Goal: Task Accomplishment & Management: Manage account settings

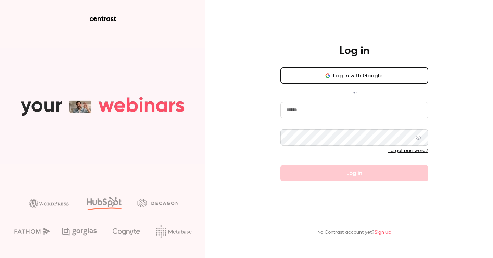
click at [364, 69] on button "Log in with Google" at bounding box center [354, 75] width 148 height 16
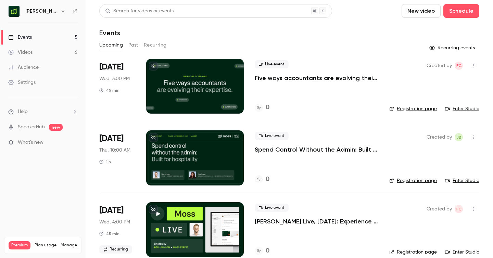
click at [135, 46] on button "Past" at bounding box center [133, 45] width 10 height 11
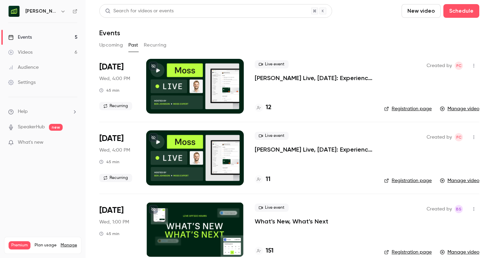
click at [60, 10] on icon "button" at bounding box center [62, 11] width 5 height 5
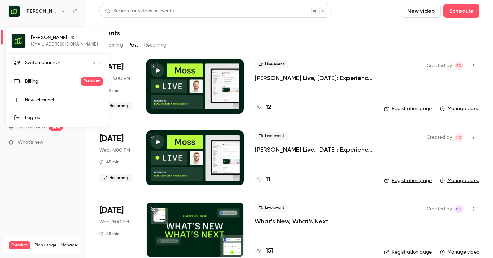
click at [50, 62] on span "Switch channel" at bounding box center [42, 62] width 35 height 7
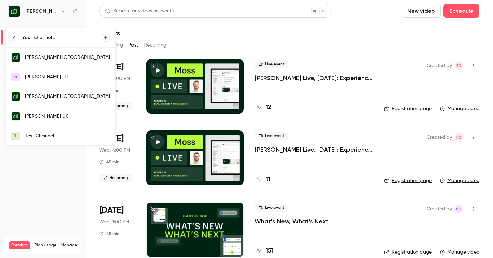
click at [253, 30] on div at bounding box center [246, 129] width 493 height 258
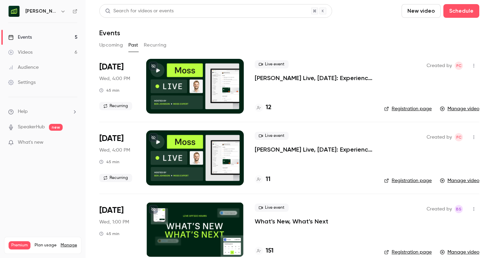
click at [60, 10] on icon "button" at bounding box center [62, 11] width 5 height 5
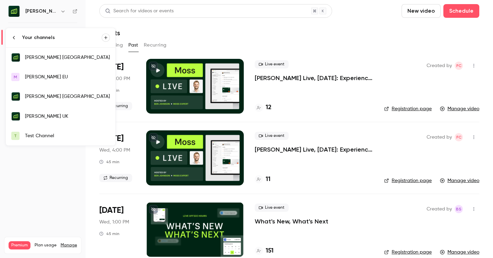
click at [11, 38] on li "Your channels" at bounding box center [60, 37] width 109 height 19
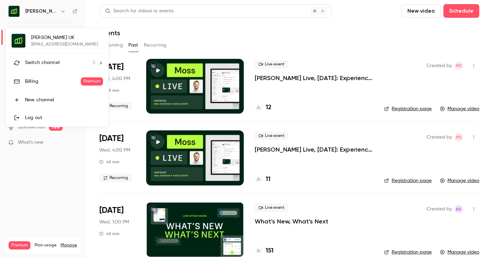
click at [29, 198] on div at bounding box center [246, 129] width 493 height 258
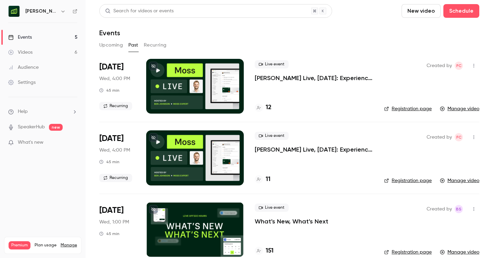
click at [60, 11] on icon "button" at bounding box center [62, 11] width 5 height 5
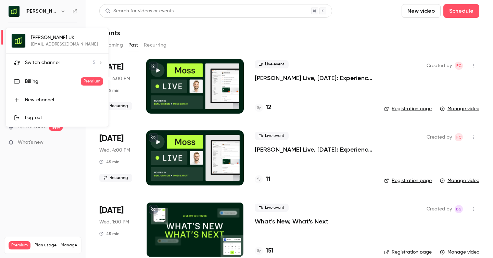
click at [43, 64] on span "Switch channel" at bounding box center [42, 62] width 35 height 7
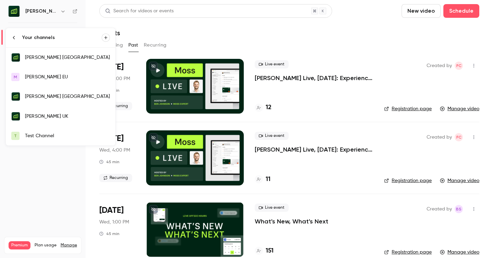
click at [39, 76] on div "Moss EU" at bounding box center [67, 77] width 85 height 7
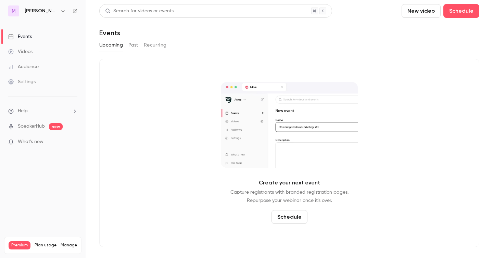
click at [137, 48] on button "Past" at bounding box center [133, 45] width 10 height 11
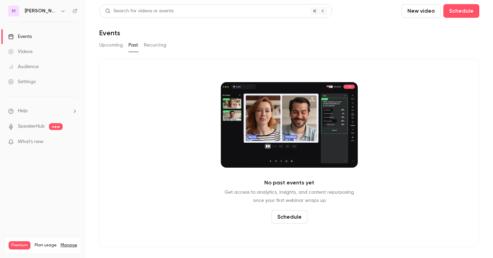
click at [43, 10] on div "Moss EU" at bounding box center [46, 11] width 42 height 8
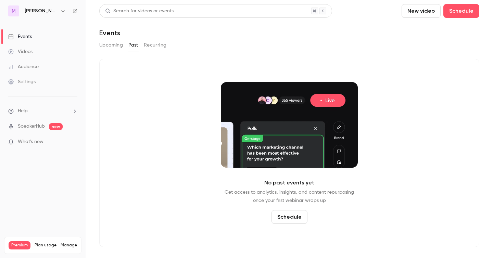
click at [59, 11] on button "button" at bounding box center [63, 11] width 8 height 8
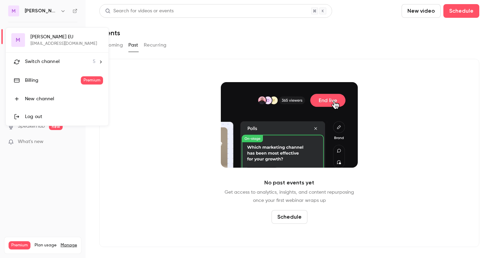
click at [37, 59] on span "Switch channel" at bounding box center [42, 61] width 35 height 7
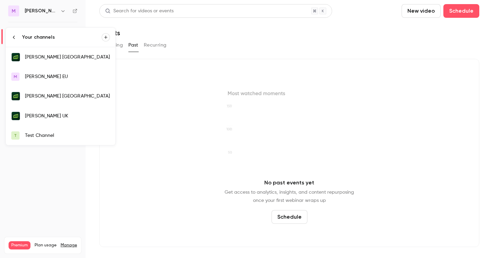
click at [41, 118] on div "[PERSON_NAME] UK" at bounding box center [67, 116] width 85 height 7
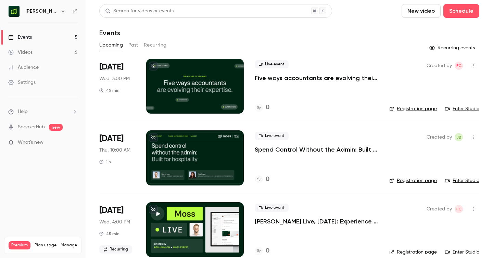
click at [61, 12] on icon "button" at bounding box center [62, 12] width 3 height 2
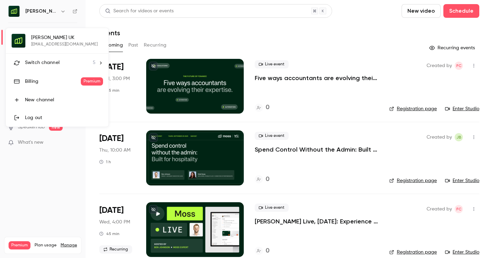
click at [36, 168] on div at bounding box center [246, 129] width 493 height 258
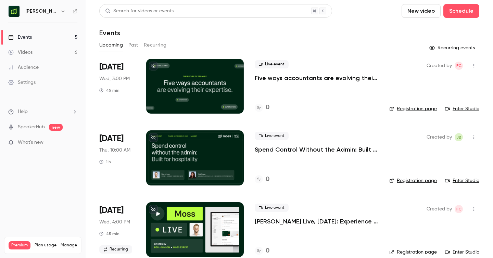
click at [27, 81] on div "Settings" at bounding box center [21, 82] width 27 height 7
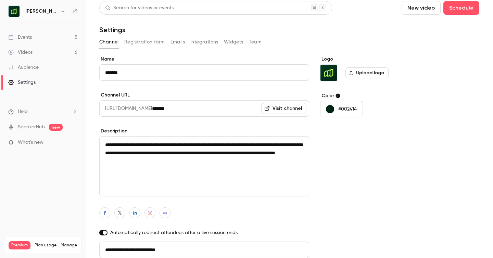
scroll to position [54, 0]
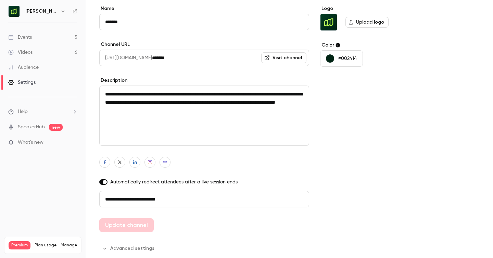
click at [116, 250] on button "Advanced settings" at bounding box center [128, 248] width 59 height 11
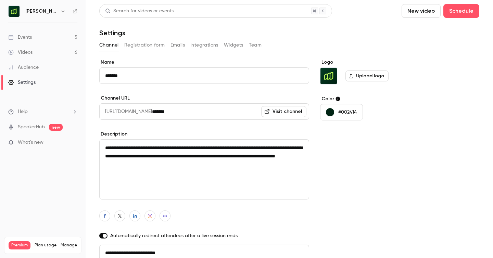
click at [24, 39] on div "Events" at bounding box center [20, 37] width 24 height 7
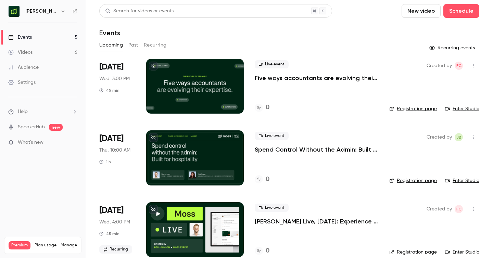
click at [474, 65] on icon "button" at bounding box center [473, 65] width 5 height 5
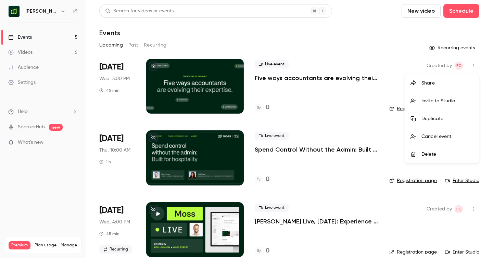
click at [437, 155] on div "Delete" at bounding box center [447, 154] width 52 height 7
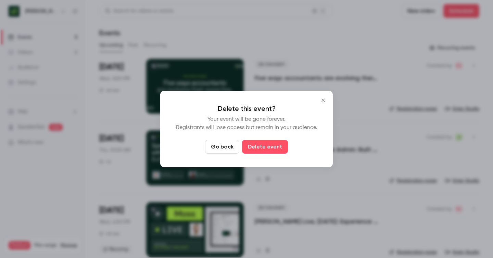
click at [343, 78] on div at bounding box center [246, 129] width 493 height 258
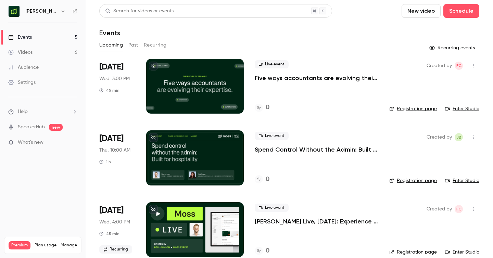
click at [310, 80] on p "Five ways accountants are evolving their expertise, for the future of finance" at bounding box center [317, 78] width 124 height 8
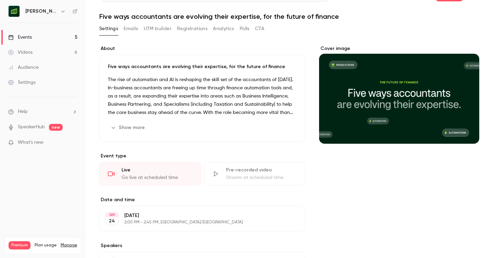
scroll to position [23, 0]
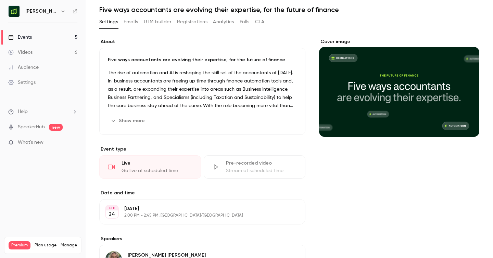
click at [129, 121] on button "Show more" at bounding box center [128, 120] width 41 height 11
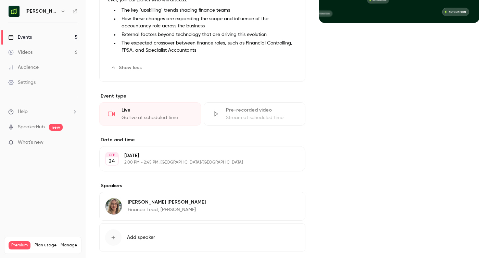
scroll to position [173, 0]
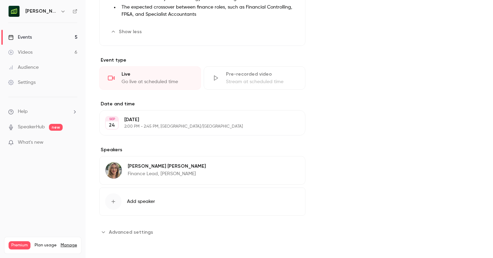
click at [130, 201] on span "Add speaker" at bounding box center [141, 201] width 28 height 7
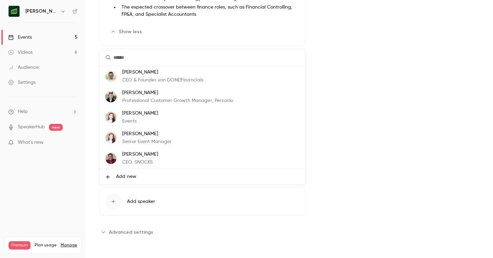
click at [134, 178] on span "Add new" at bounding box center [126, 176] width 20 height 7
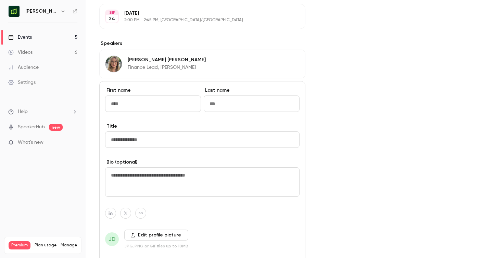
scroll to position [279, 0]
type input "******"
click at [223, 107] on input "Last name" at bounding box center [252, 104] width 96 height 16
paste input "**********"
type input "**********"
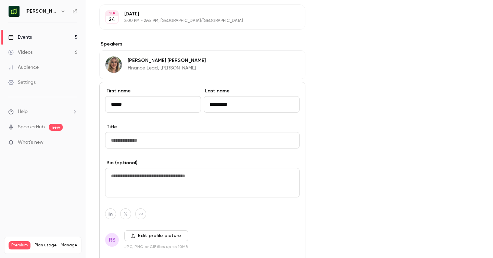
click at [146, 141] on input "Title" at bounding box center [202, 140] width 194 height 16
paste input "**********"
drag, startPoint x: 173, startPoint y: 140, endPoint x: 157, endPoint y: 140, distance: 16.1
click at [157, 140] on input "**********" at bounding box center [202, 140] width 194 height 16
type input "**********"
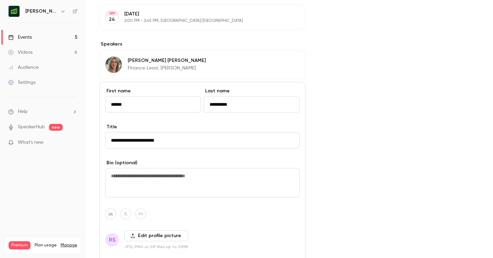
click at [176, 168] on textarea at bounding box center [202, 182] width 194 height 29
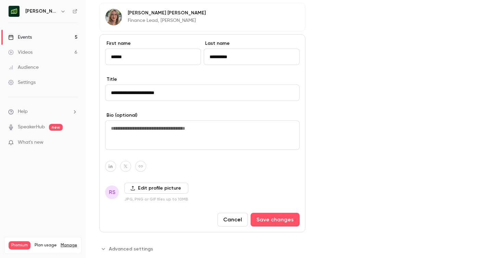
scroll to position [327, 0]
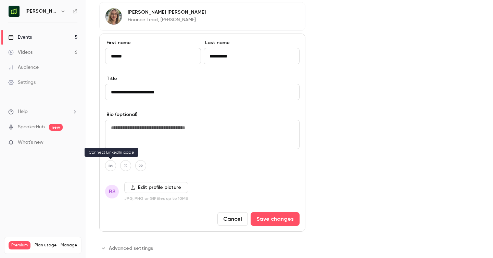
click at [111, 166] on icon "button" at bounding box center [110, 166] width 5 height 4
type input "**********"
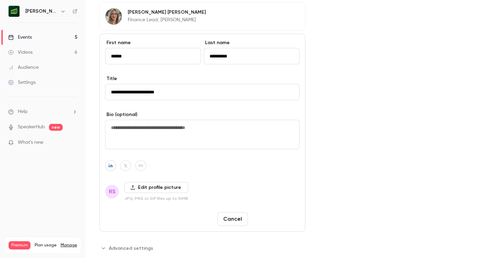
click at [273, 218] on button "Save changes" at bounding box center [274, 219] width 49 height 14
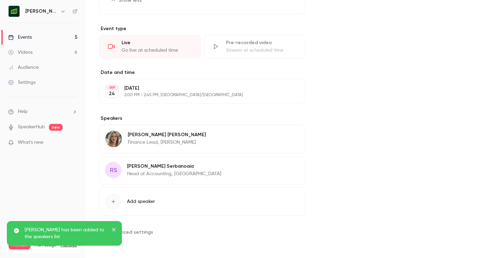
click at [141, 198] on span "Add speaker" at bounding box center [141, 201] width 28 height 7
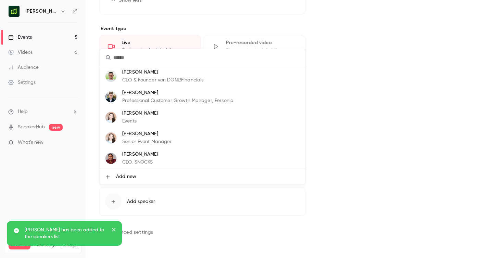
click at [131, 177] on span "Add new" at bounding box center [126, 176] width 20 height 7
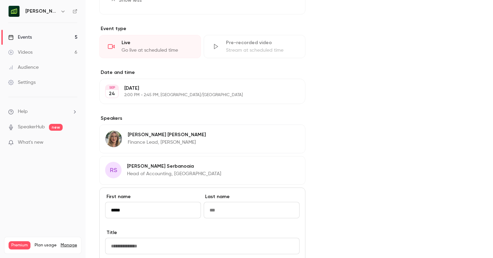
type input "*****"
click at [216, 210] on input "Last name" at bounding box center [252, 210] width 96 height 16
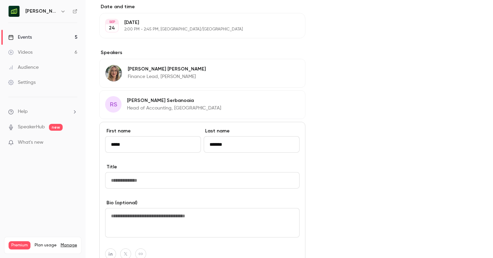
scroll to position [272, 0]
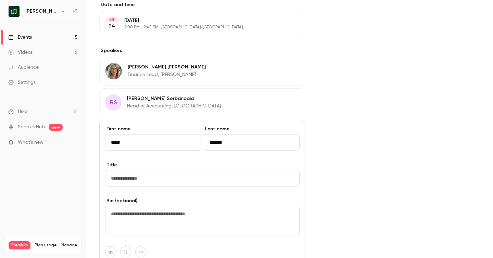
type input "*******"
click at [167, 184] on input "Title" at bounding box center [202, 178] width 194 height 16
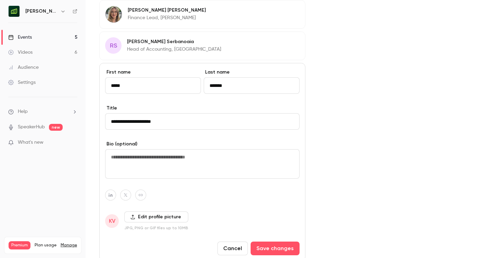
scroll to position [335, 0]
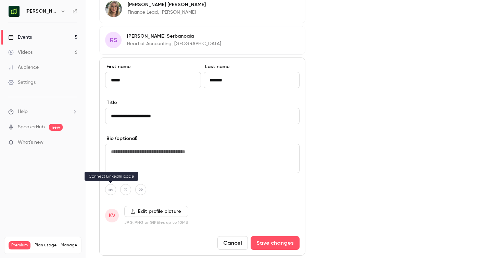
type input "**********"
click at [110, 192] on button "button" at bounding box center [110, 189] width 11 height 11
click at [147, 172] on icon "button" at bounding box center [146, 173] width 4 height 4
type input "**********"
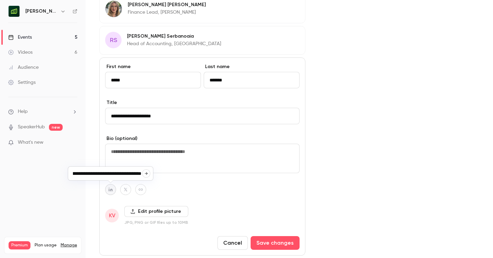
scroll to position [0, 0]
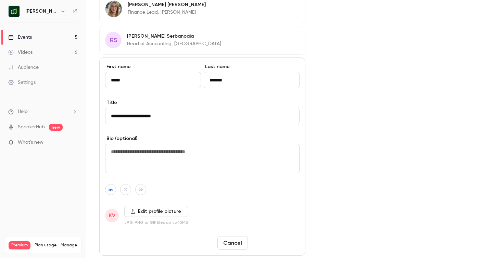
click at [276, 244] on button "Save changes" at bounding box center [274, 243] width 49 height 14
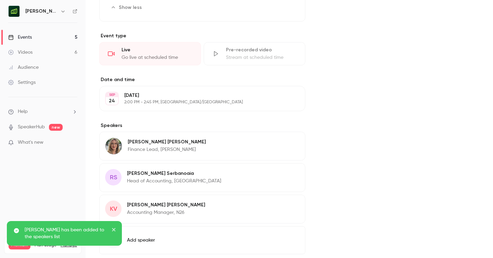
scroll to position [236, 0]
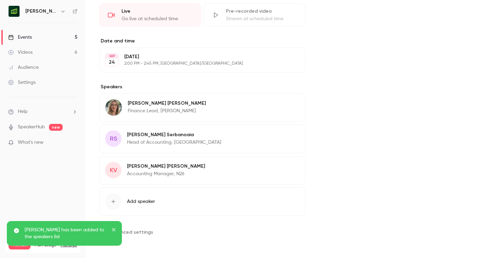
click at [154, 60] on p "Wednesday, September 24" at bounding box center [196, 56] width 145 height 7
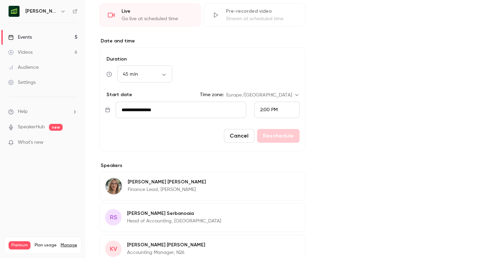
click at [150, 109] on input "**********" at bounding box center [181, 110] width 130 height 16
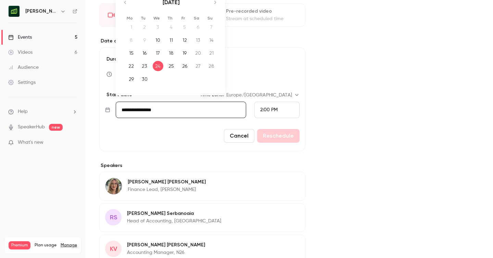
click at [216, 4] on icon "Move forward to switch to the next month." at bounding box center [215, 2] width 8 height 8
click at [125, 4] on icon "Move backward to switch to the previous month." at bounding box center [125, 2] width 2 height 3
click at [144, 53] on div "14" at bounding box center [144, 53] width 11 height 10
type input "**********"
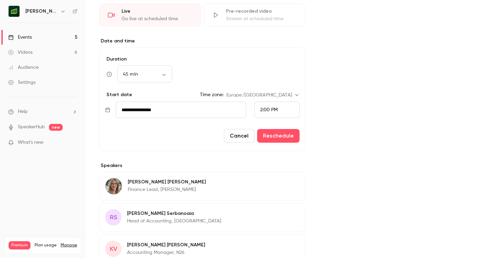
click at [282, 112] on div "2:00 PM" at bounding box center [276, 110] width 45 height 16
click at [273, 34] on span "11:00 AM" at bounding box center [269, 34] width 19 height 5
click at [285, 137] on button "Reschedule" at bounding box center [278, 136] width 42 height 14
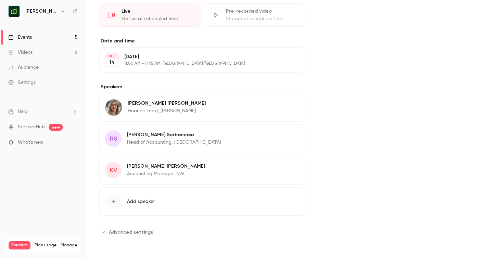
click at [122, 230] on span "Advanced settings" at bounding box center [131, 232] width 44 height 7
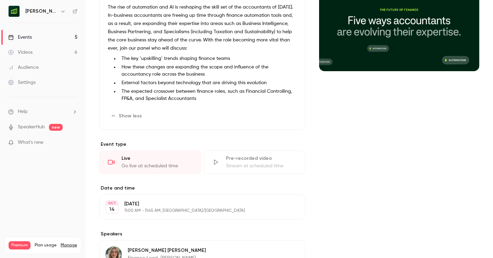
scroll to position [0, 0]
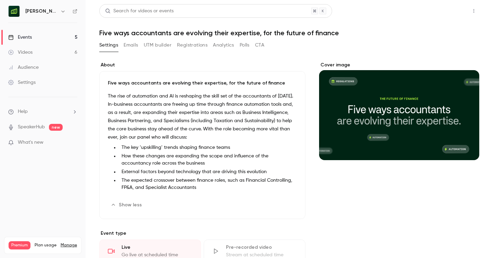
click at [445, 13] on button "Share" at bounding box center [449, 11] width 27 height 14
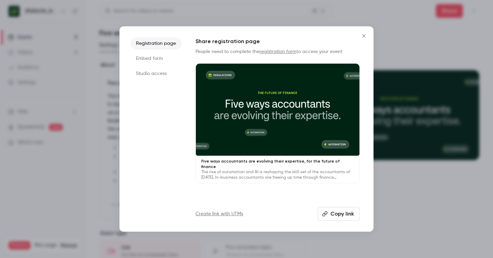
click at [339, 213] on button "Copy link" at bounding box center [338, 214] width 42 height 14
click at [362, 36] on icon "Close" at bounding box center [364, 35] width 8 height 5
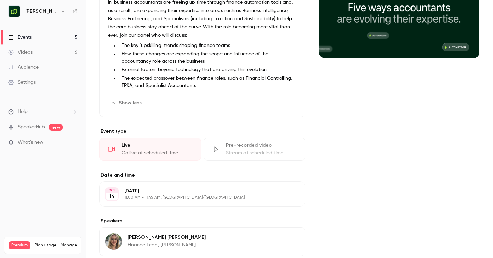
scroll to position [103, 0]
click at [160, 195] on p "11:00 AM - 11:45 AM, Europe/London" at bounding box center [196, 196] width 145 height 5
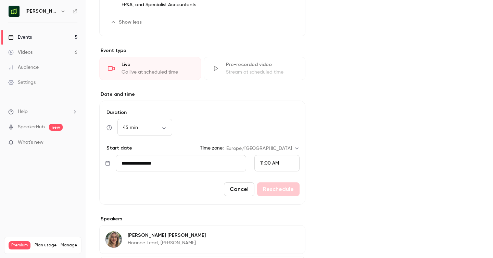
scroll to position [186, 0]
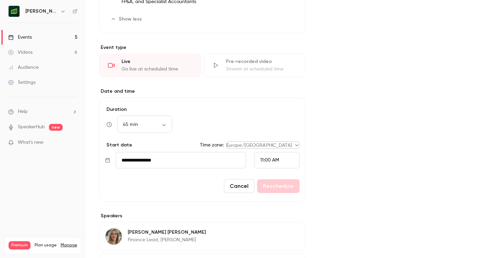
click at [293, 146] on body "Moss UK Events 5 Videos 6 Audience Settings Help SpeakerHub new What's new Prem…" at bounding box center [246, 129] width 493 height 258
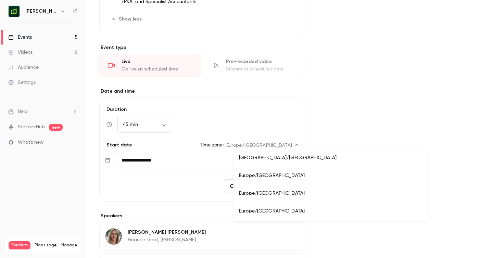
scroll to position [5589, 0]
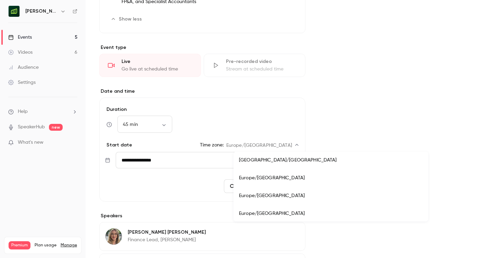
click at [267, 195] on li "Europe/Berlin" at bounding box center [330, 196] width 195 height 18
type input "**********"
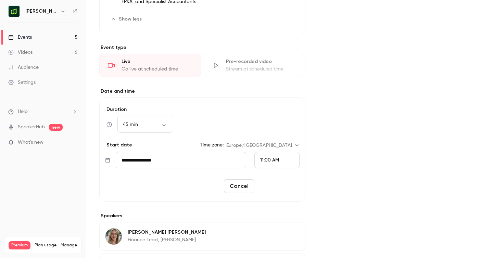
click at [277, 188] on button "Reschedule" at bounding box center [278, 186] width 42 height 14
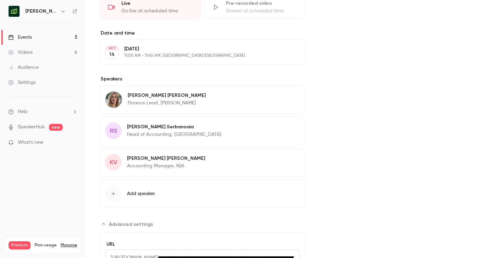
scroll to position [244, 0]
click at [138, 189] on button "Add speaker" at bounding box center [202, 193] width 206 height 28
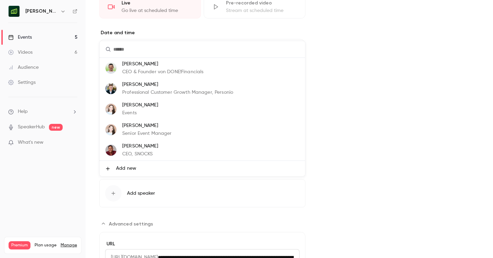
click at [172, 66] on p "Magnus Bilke" at bounding box center [162, 64] width 81 height 7
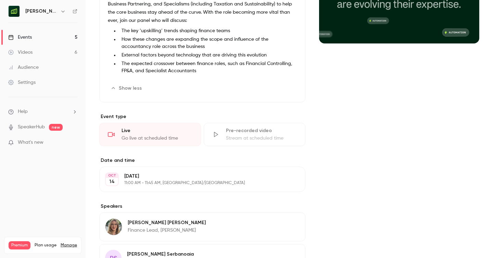
scroll to position [0, 0]
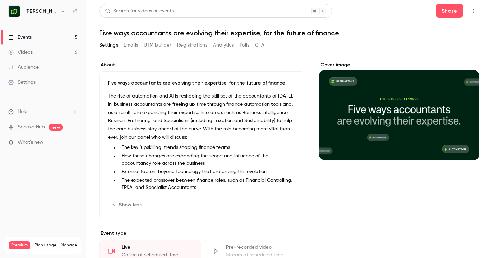
click at [26, 36] on div "Events" at bounding box center [20, 37] width 24 height 7
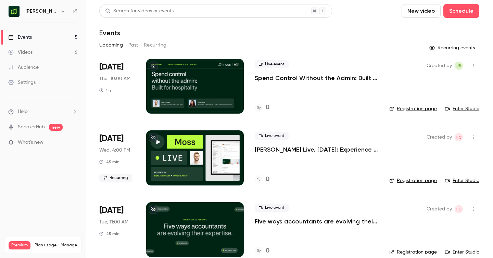
click at [151, 43] on button "Recurring" at bounding box center [155, 45] width 23 height 11
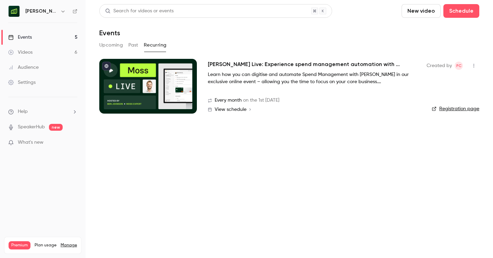
click at [234, 110] on span "View schedule" at bounding box center [231, 109] width 32 height 5
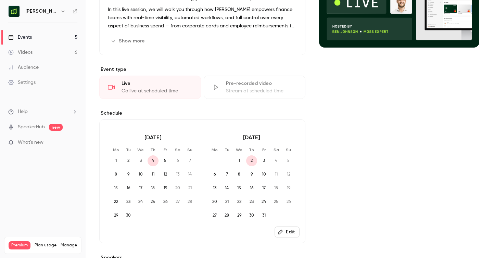
scroll to position [95, 0]
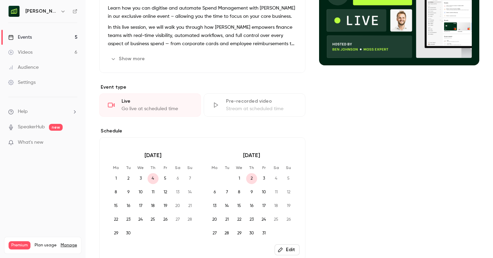
click at [287, 244] on button "Edit" at bounding box center [286, 249] width 25 height 11
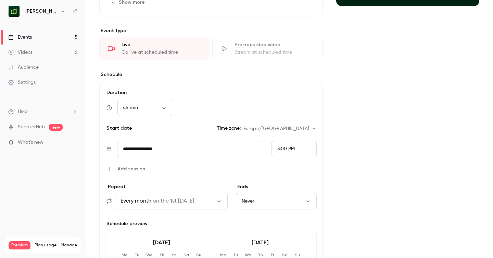
scroll to position [149, 0]
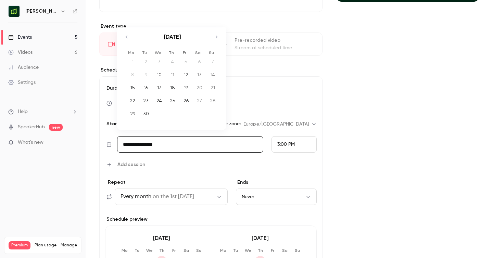
click at [181, 143] on input "**********" at bounding box center [190, 144] width 146 height 16
click at [217, 36] on icon "Move forward to switch to the next month." at bounding box center [216, 37] width 8 height 8
click at [174, 60] on div "2" at bounding box center [172, 61] width 11 height 10
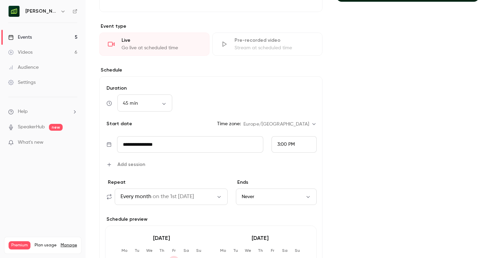
click at [287, 145] on span "3:00 PM" at bounding box center [285, 144] width 17 height 5
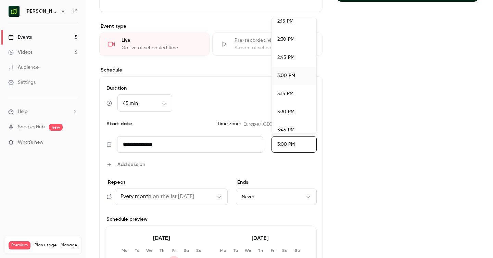
click at [354, 148] on div at bounding box center [246, 129] width 493 height 258
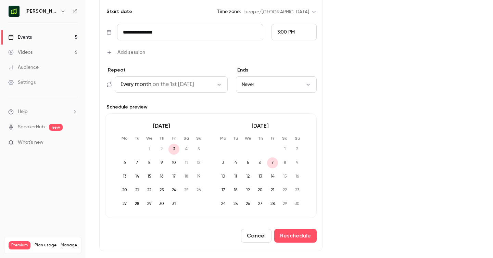
scroll to position [261, 0]
click at [220, 87] on icon "button" at bounding box center [218, 84] width 5 height 5
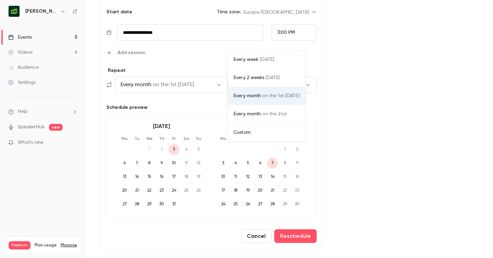
click at [254, 98] on div "Every month on the 1st Thursday" at bounding box center [266, 95] width 66 height 7
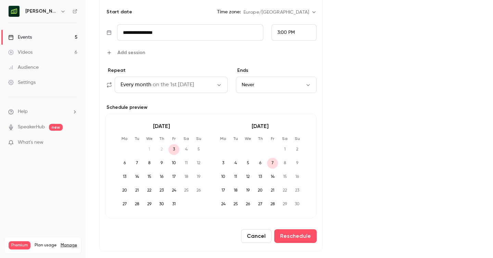
click at [353, 142] on div "Cover image" at bounding box center [407, 77] width 143 height 553
click at [134, 109] on label "Schedule preview" at bounding box center [210, 107] width 211 height 7
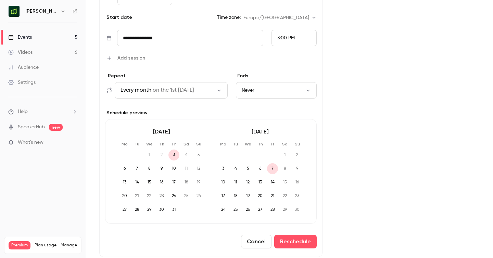
scroll to position [252, 0]
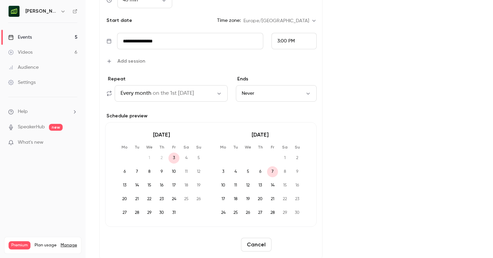
click at [300, 245] on button "Reschedule" at bounding box center [295, 245] width 42 height 14
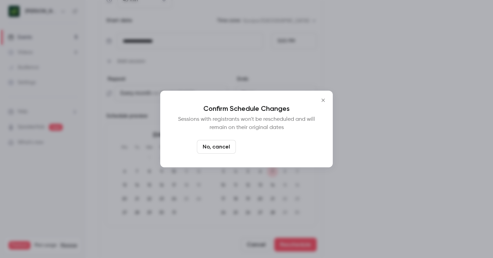
click at [263, 148] on button "Yes, reschedule it" at bounding box center [267, 147] width 58 height 14
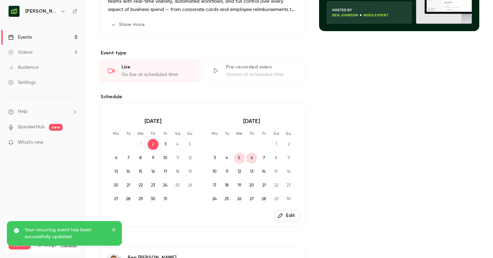
scroll to position [130, 0]
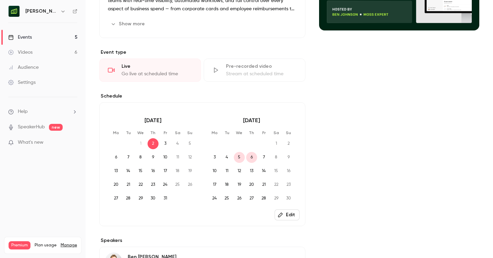
click at [282, 212] on icon "button" at bounding box center [280, 214] width 4 height 4
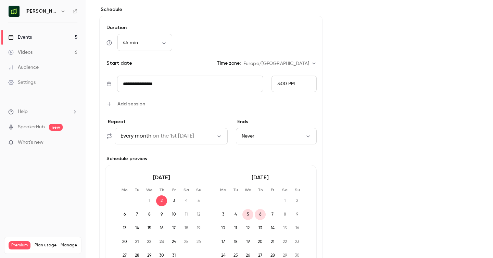
scroll to position [210, 0]
click at [367, 184] on div "Cover image" at bounding box center [407, 128] width 143 height 553
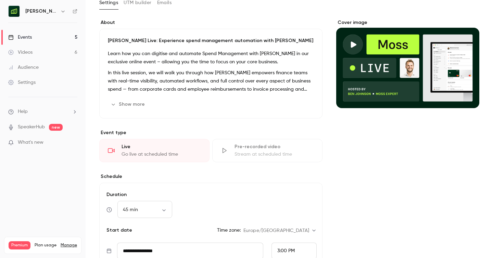
scroll to position [0, 0]
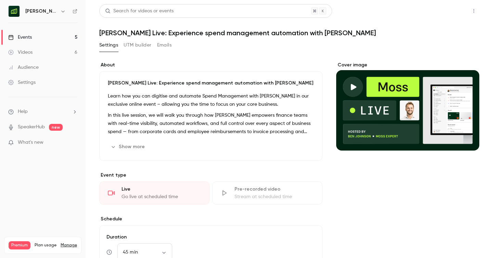
click at [449, 10] on button "Share" at bounding box center [449, 11] width 27 height 14
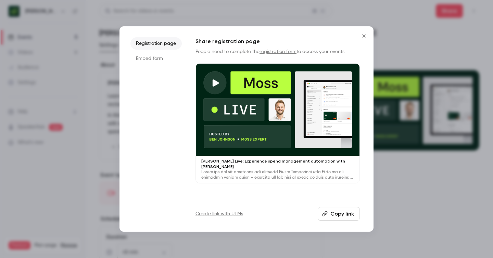
click at [343, 215] on button "Copy link" at bounding box center [338, 214] width 42 height 14
click at [365, 34] on icon "Close" at bounding box center [364, 35] width 8 height 5
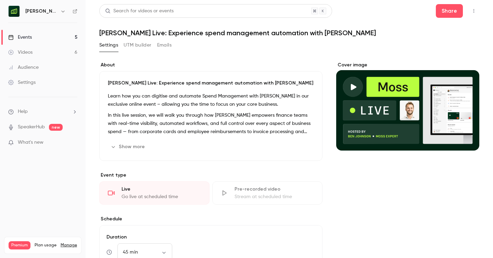
click at [35, 38] on link "Events 5" at bounding box center [43, 37] width 86 height 15
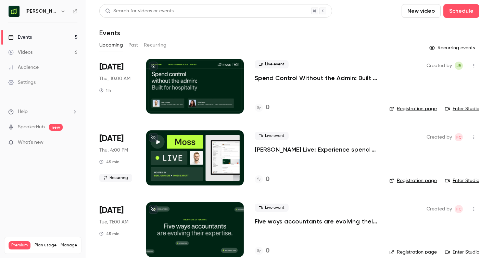
click at [109, 49] on button "Upcoming" at bounding box center [111, 45] width 24 height 11
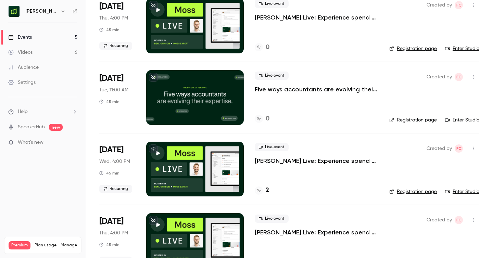
scroll to position [154, 0]
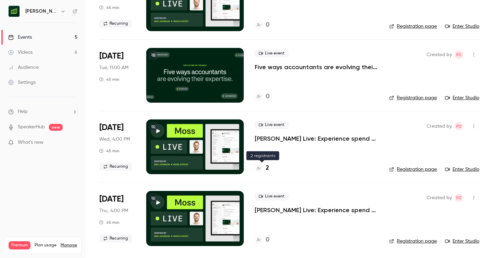
click at [266, 168] on h4 "2" at bounding box center [266, 168] width 3 height 9
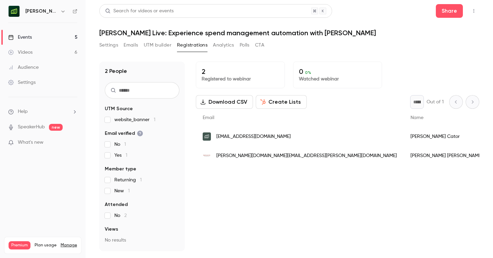
click at [403, 156] on div "Julie-Anne Hughes" at bounding box center [446, 155] width 86 height 19
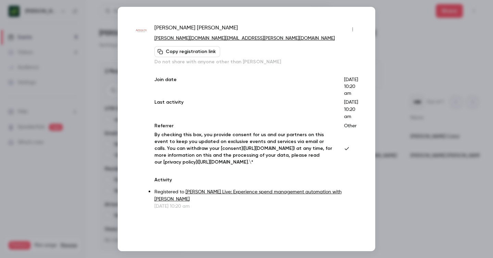
scroll to position [0, 0]
drag, startPoint x: 233, startPoint y: 37, endPoint x: 139, endPoint y: 37, distance: 94.4
click at [139, 37] on div "Julie-Anne Hughes julie-anne.hughes@appositecapital.com Copy registration link …" at bounding box center [246, 117] width 223 height 186
copy link "julie-anne.hughes@appositecapital.com"
click at [410, 45] on div at bounding box center [246, 129] width 493 height 258
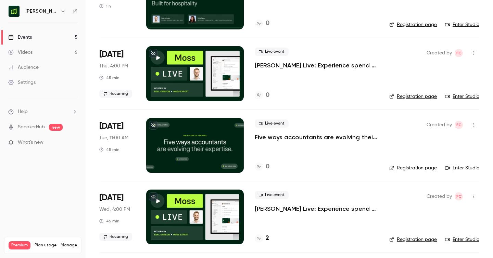
scroll to position [154, 0]
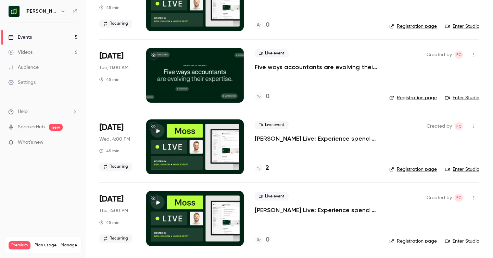
click at [473, 126] on icon "button" at bounding box center [473, 127] width 1 height 4
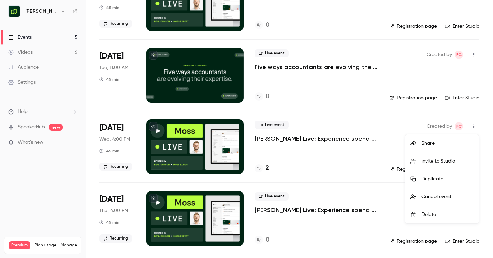
click at [437, 197] on div "Cancel event" at bounding box center [447, 196] width 52 height 7
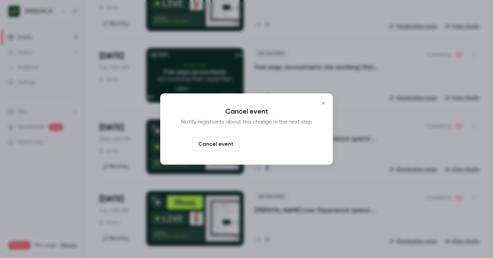
click at [284, 144] on button "Cancel and notify" at bounding box center [271, 144] width 59 height 14
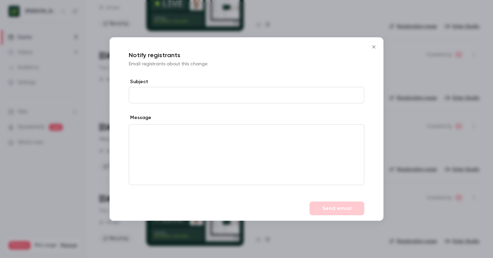
type input "*"
type input "**********"
click at [216, 143] on div "editor" at bounding box center [246, 155] width 235 height 60
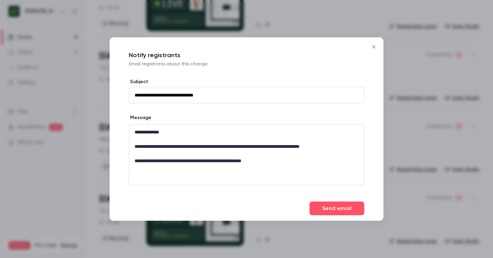
click at [240, 161] on p "**********" at bounding box center [246, 160] width 224 height 7
click at [281, 163] on p "**********" at bounding box center [246, 160] width 224 height 7
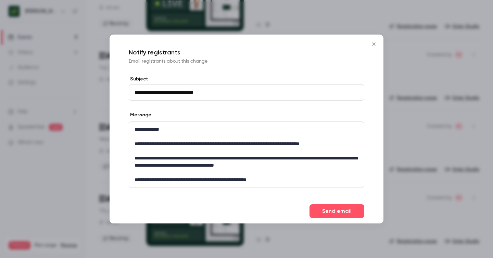
click at [154, 181] on p "**********" at bounding box center [246, 179] width 224 height 7
click at [279, 185] on div "**********" at bounding box center [246, 155] width 235 height 66
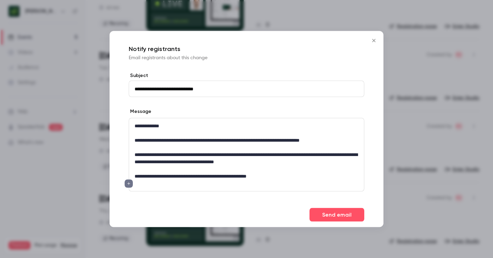
click at [126, 184] on button "editor" at bounding box center [129, 183] width 8 height 8
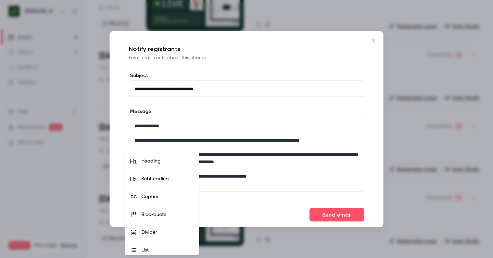
click at [233, 161] on div at bounding box center [246, 129] width 493 height 258
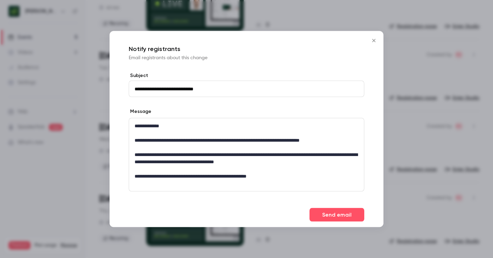
click at [286, 176] on p "**********" at bounding box center [246, 176] width 224 height 7
drag, startPoint x: 307, startPoint y: 178, endPoint x: 298, endPoint y: 177, distance: 9.2
click at [298, 177] on p "**********" at bounding box center [246, 176] width 224 height 7
click at [311, 171] on p "editor" at bounding box center [246, 169] width 224 height 7
drag, startPoint x: 310, startPoint y: 175, endPoint x: 201, endPoint y: 174, distance: 108.8
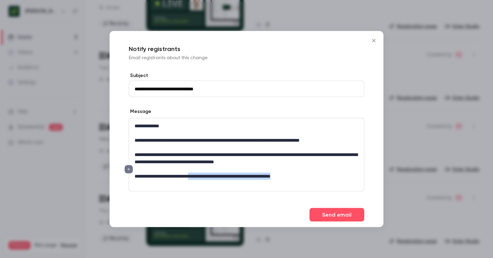
click at [201, 174] on p "**********" at bounding box center [246, 176] width 224 height 7
drag, startPoint x: 283, startPoint y: 177, endPoint x: 336, endPoint y: 176, distance: 52.7
click at [336, 176] on p "**********" at bounding box center [246, 176] width 224 height 7
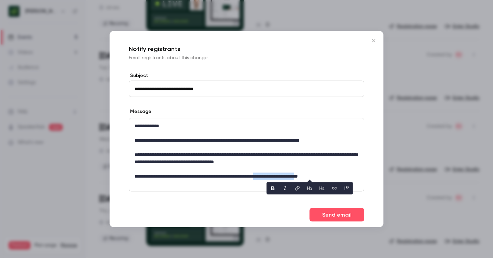
click at [297, 187] on icon "link" at bounding box center [297, 188] width 5 height 5
type input "**********"
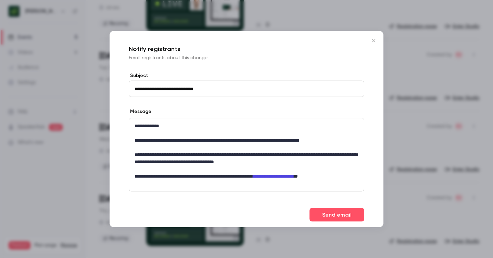
click at [336, 181] on p "editor" at bounding box center [246, 183] width 224 height 7
click at [351, 175] on p "**********" at bounding box center [246, 176] width 224 height 7
drag, startPoint x: 303, startPoint y: 162, endPoint x: 251, endPoint y: 164, distance: 52.7
click at [251, 164] on p "**********" at bounding box center [246, 158] width 224 height 14
click at [244, 157] on p "**********" at bounding box center [246, 158] width 224 height 14
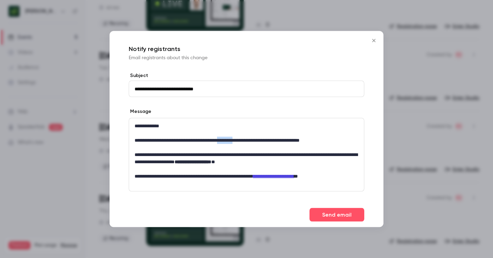
drag, startPoint x: 261, startPoint y: 142, endPoint x: 242, endPoint y: 141, distance: 19.5
click at [242, 141] on p "**********" at bounding box center [246, 140] width 224 height 7
click at [276, 136] on p "editor" at bounding box center [246, 133] width 224 height 7
drag, startPoint x: 181, startPoint y: 162, endPoint x: 137, endPoint y: 162, distance: 44.8
click at [137, 162] on p "**********" at bounding box center [246, 158] width 224 height 14
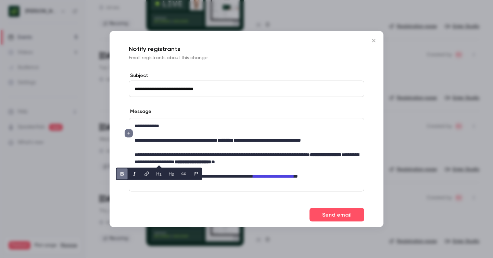
click at [206, 160] on p "**********" at bounding box center [246, 158] width 224 height 14
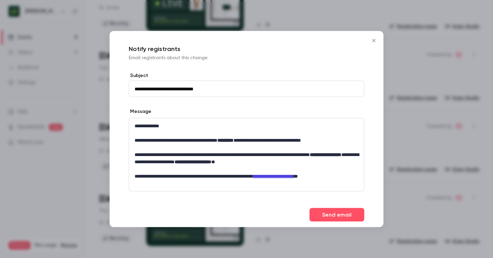
click at [339, 158] on p "**********" at bounding box center [246, 158] width 224 height 14
click at [211, 162] on strong "**********" at bounding box center [192, 161] width 37 height 5
click at [314, 161] on p "**********" at bounding box center [246, 158] width 224 height 14
click at [211, 160] on strong "**********" at bounding box center [192, 161] width 37 height 5
click at [312, 162] on p "**********" at bounding box center [246, 158] width 224 height 14
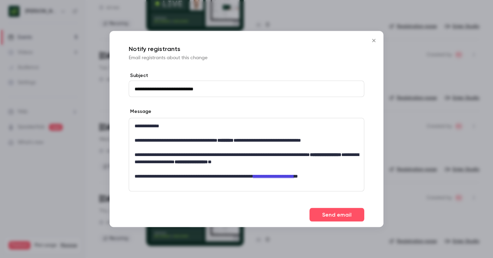
click at [342, 178] on p "**********" at bounding box center [246, 176] width 224 height 7
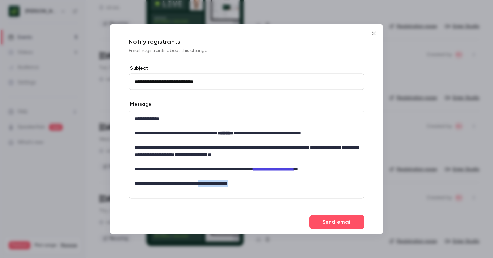
drag, startPoint x: 259, startPoint y: 182, endPoint x: 214, endPoint y: 184, distance: 44.9
click at [214, 184] on p "**********" at bounding box center [246, 183] width 224 height 7
click at [226, 196] on icon "link" at bounding box center [224, 195] width 5 height 5
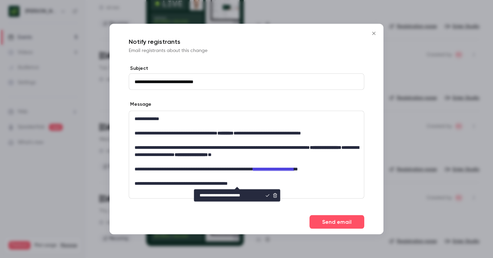
type input "**********"
click at [265, 195] on icon "editor" at bounding box center [267, 195] width 5 height 5
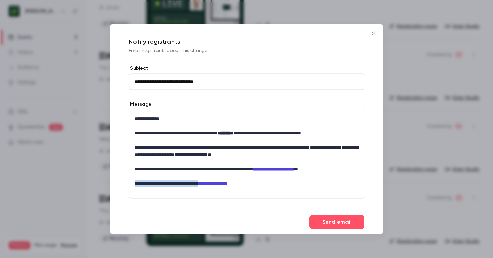
click at [228, 183] on link "**********" at bounding box center [212, 183] width 29 height 5
click at [225, 181] on link "**********" at bounding box center [212, 183] width 29 height 5
click at [271, 182] on p "**********" at bounding box center [246, 183] width 224 height 7
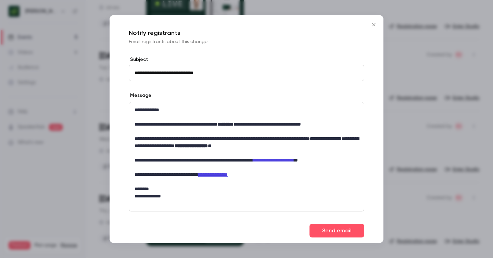
click at [156, 206] on p "editor" at bounding box center [246, 203] width 224 height 7
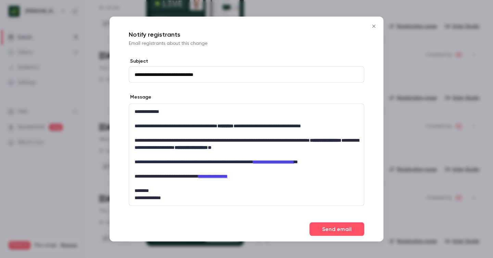
click at [327, 189] on p "*******" at bounding box center [246, 190] width 224 height 7
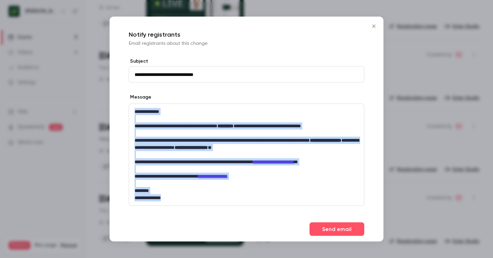
drag, startPoint x: 176, startPoint y: 199, endPoint x: 126, endPoint y: 105, distance: 105.9
click at [126, 105] on div "**********" at bounding box center [246, 137] width 274 height 159
copy div "**********"
click at [331, 230] on button "Send email" at bounding box center [336, 229] width 55 height 14
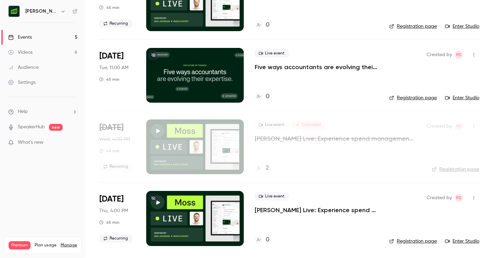
click at [475, 127] on icon "button" at bounding box center [473, 126] width 5 height 5
click at [362, 174] on div at bounding box center [246, 129] width 493 height 258
click at [268, 168] on h4 "2" at bounding box center [266, 168] width 3 height 9
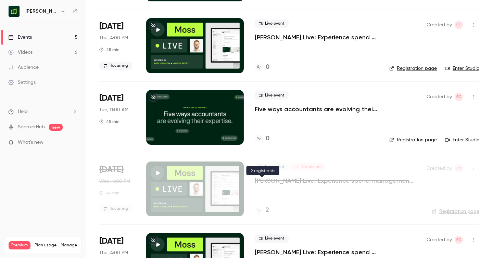
scroll to position [154, 0]
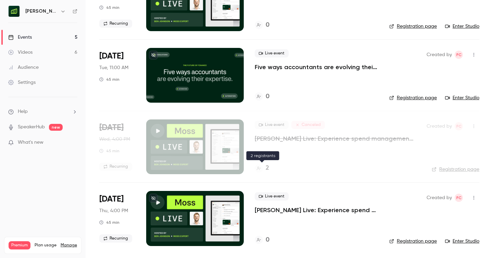
click at [267, 169] on h4 "2" at bounding box center [266, 168] width 3 height 9
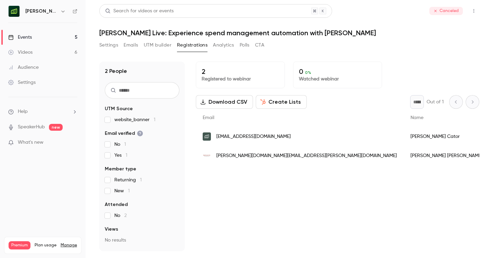
click at [258, 158] on span "julie-anne.hughes@appositecapital.com" at bounding box center [306, 155] width 180 height 7
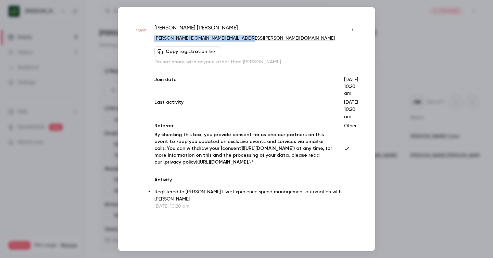
drag, startPoint x: 233, startPoint y: 40, endPoint x: 141, endPoint y: 39, distance: 92.0
click at [141, 39] on div "Julie-Anne Hughes julie-anne.hughes@appositecapital.com Copy registration link …" at bounding box center [246, 117] width 223 height 186
copy link "julie-anne.hughes@appositecapital.com"
click at [404, 53] on div at bounding box center [246, 129] width 493 height 258
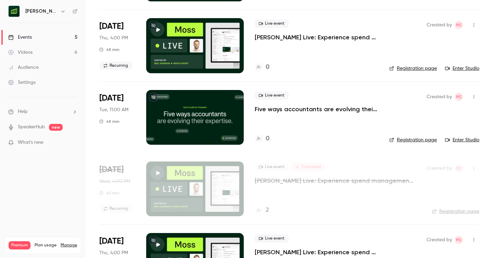
scroll to position [154, 0]
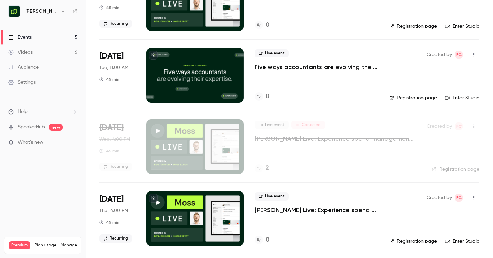
click at [476, 126] on icon "button" at bounding box center [473, 126] width 5 height 5
click at [373, 164] on div at bounding box center [246, 129] width 493 height 258
click at [266, 169] on h4 "2" at bounding box center [266, 168] width 3 height 9
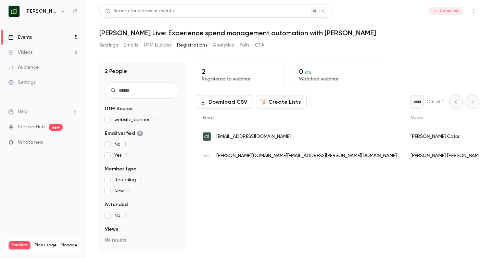
click at [310, 153] on div "julie-anne.hughes@appositecapital.com" at bounding box center [300, 155] width 208 height 19
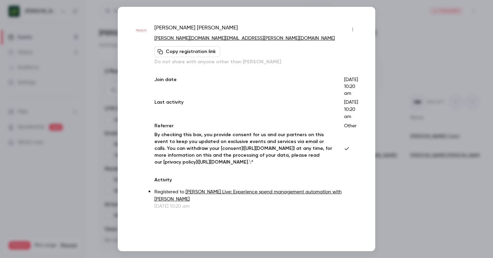
scroll to position [0, 0]
drag, startPoint x: 233, startPoint y: 37, endPoint x: 142, endPoint y: 40, distance: 90.7
click at [154, 40] on p "julie-anne.hughes@appositecapital.com" at bounding box center [256, 38] width 204 height 7
copy link "julie-anne.hughes@appositecapital.com"
click at [406, 87] on div at bounding box center [246, 129] width 493 height 258
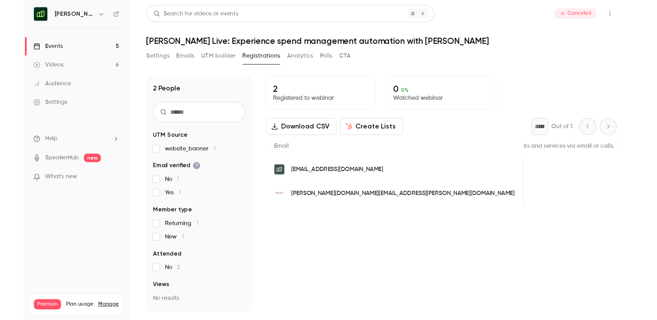
scroll to position [0, 713]
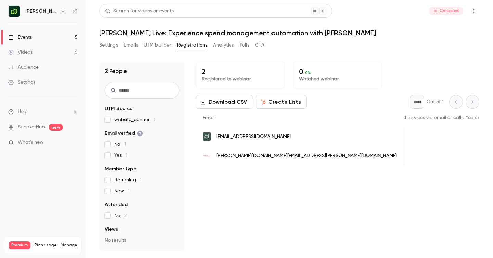
click at [256, 157] on span "julie-anne.hughes@appositecapital.com" at bounding box center [306, 155] width 180 height 7
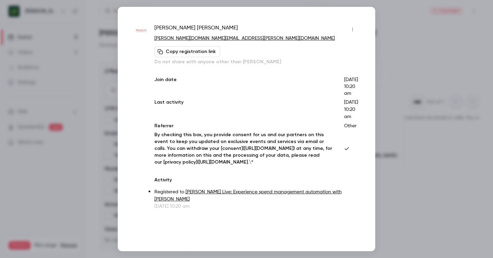
click at [70, 21] on div at bounding box center [246, 129] width 493 height 258
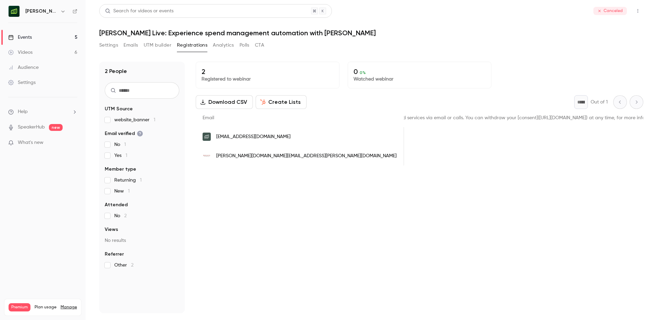
click at [300, 154] on span "julie-anne.hughes@appositecapital.com" at bounding box center [306, 155] width 180 height 7
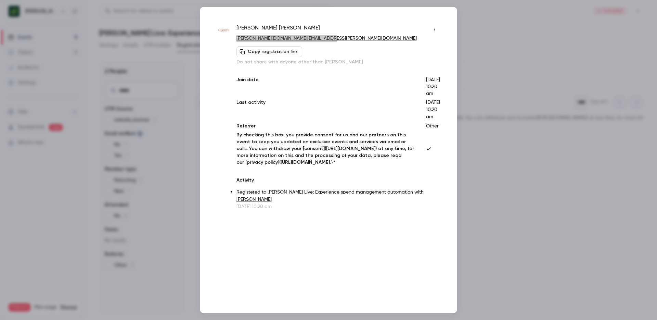
drag, startPoint x: 276, startPoint y: 36, endPoint x: 281, endPoint y: 23, distance: 14.6
click at [0, 0] on div "Julie-Anne Hughes julie-anne.hughes@appositecapital.com Copy registration link …" at bounding box center [328, 160] width 657 height 320
click at [492, 29] on div at bounding box center [328, 160] width 657 height 320
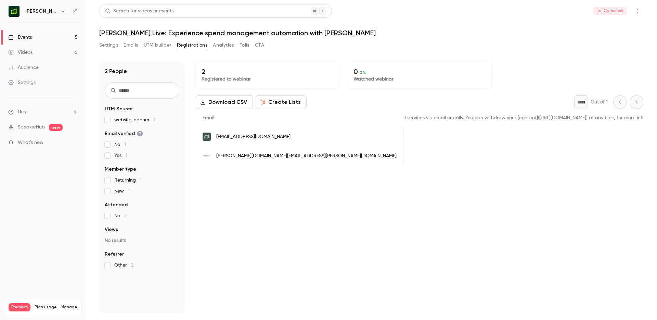
click at [38, 37] on link "Events 5" at bounding box center [43, 37] width 86 height 15
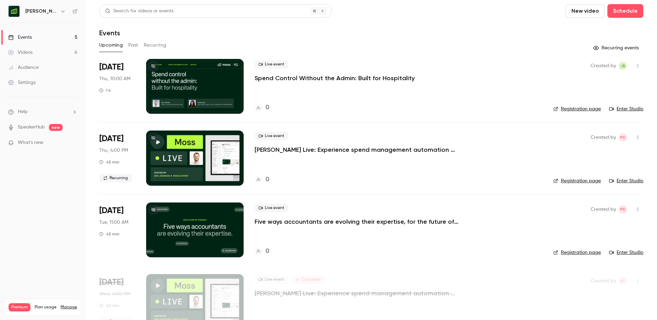
click at [162, 46] on button "Recurring" at bounding box center [155, 45] width 23 height 11
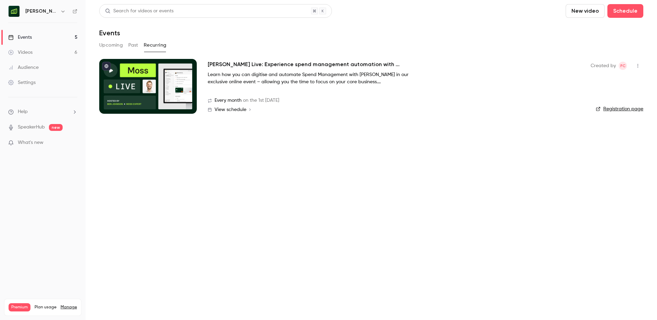
click at [238, 107] on span "View schedule" at bounding box center [231, 109] width 32 height 5
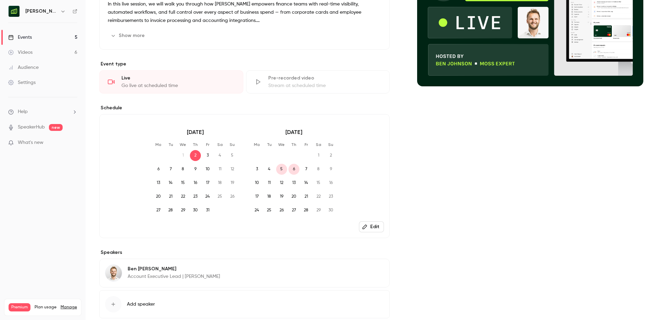
scroll to position [112, 0]
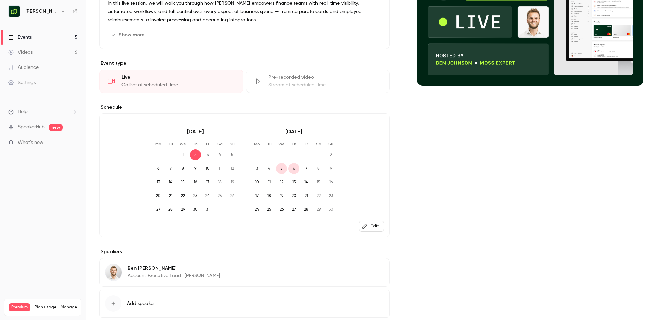
click at [375, 225] on button "Edit" at bounding box center [371, 225] width 25 height 11
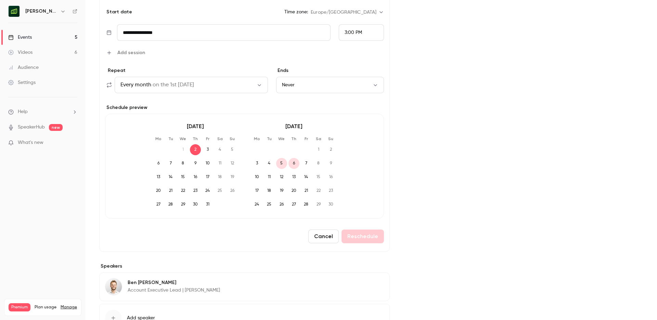
scroll to position [260, 0]
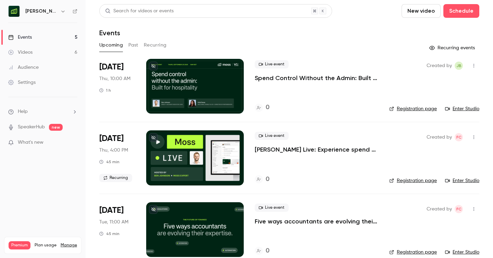
click at [156, 44] on button "Recurring" at bounding box center [155, 45] width 23 height 11
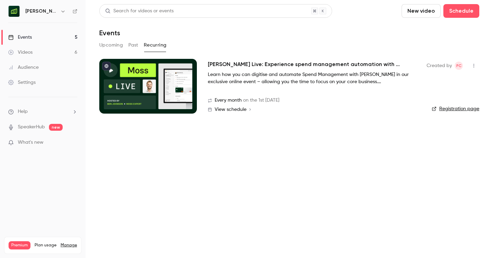
click at [459, 105] on div "Created by FC Registration page" at bounding box center [452, 86] width 53 height 55
click at [458, 108] on link "Registration page" at bounding box center [455, 108] width 48 height 7
click at [113, 46] on button "Upcoming" at bounding box center [111, 45] width 24 height 11
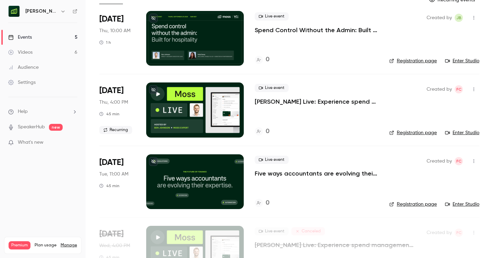
scroll to position [154, 0]
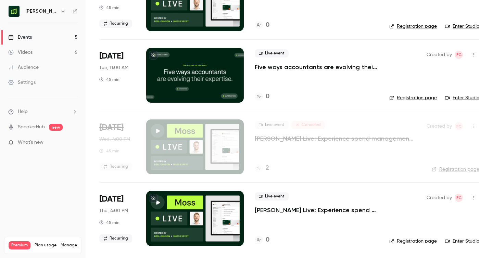
click at [267, 238] on h4 "0" at bounding box center [267, 239] width 4 height 9
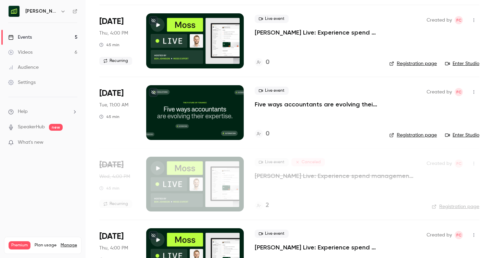
scroll to position [154, 0]
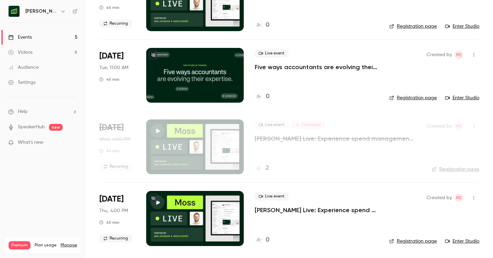
click at [425, 241] on link "Registration page" at bounding box center [413, 241] width 48 height 7
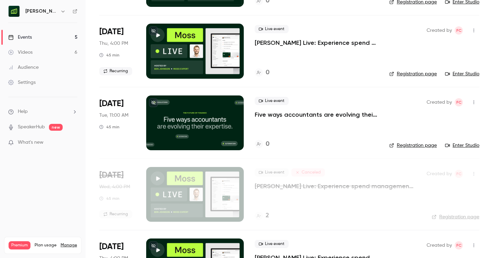
scroll to position [107, 0]
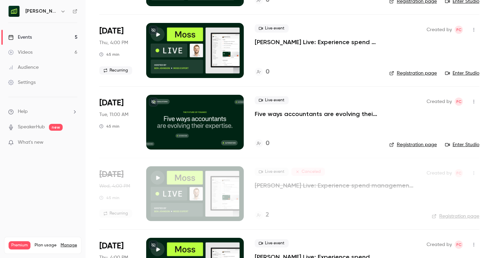
drag, startPoint x: 420, startPoint y: 241, endPoint x: 116, endPoint y: 4, distance: 385.4
click at [0, 0] on div "Moss UK Events 5 Videos 6 Audience Settings Help SpeakerHub new What's new Prem…" at bounding box center [246, 129] width 493 height 258
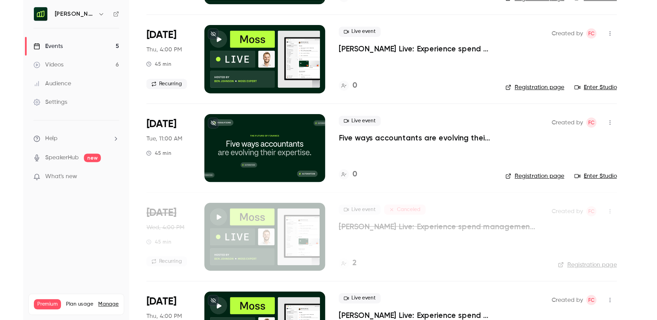
scroll to position [127, 0]
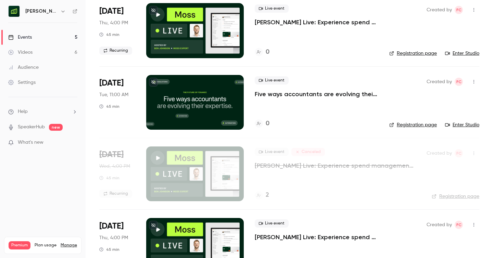
click at [474, 154] on icon "button" at bounding box center [473, 153] width 5 height 5
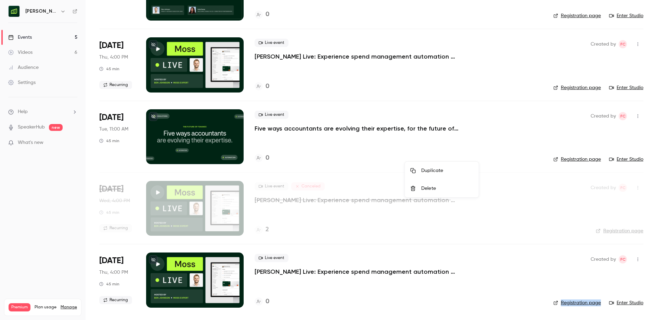
scroll to position [93, 0]
click at [21, 40] on div at bounding box center [328, 160] width 657 height 320
click at [29, 34] on div "Events" at bounding box center [20, 37] width 24 height 7
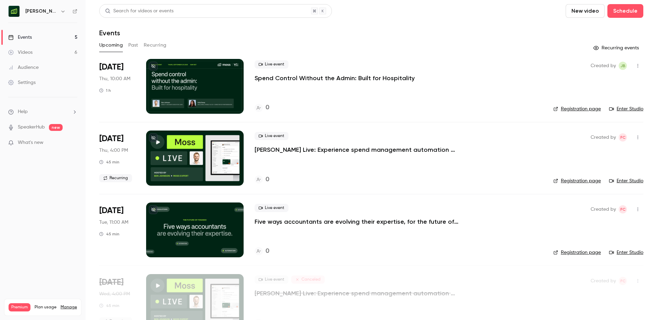
click at [143, 45] on div "Upcoming Past Recurring" at bounding box center [371, 45] width 544 height 11
click at [157, 49] on button "Recurring" at bounding box center [155, 45] width 23 height 11
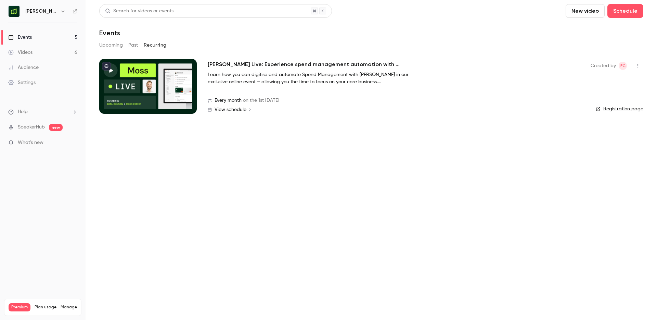
click at [492, 109] on link "Registration page" at bounding box center [620, 108] width 48 height 7
click at [492, 108] on link "Registration page" at bounding box center [620, 108] width 48 height 7
click at [153, 44] on button "Recurring" at bounding box center [155, 45] width 23 height 11
click at [233, 111] on span "View schedule" at bounding box center [231, 109] width 32 height 5
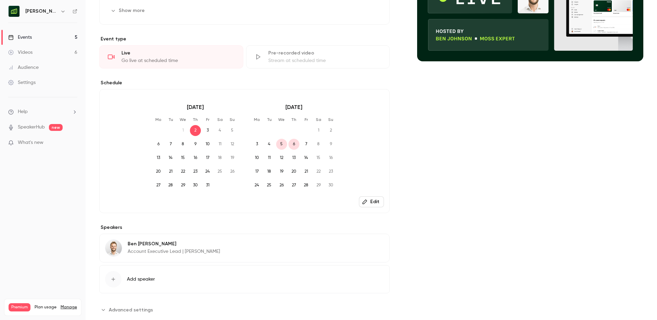
scroll to position [152, 0]
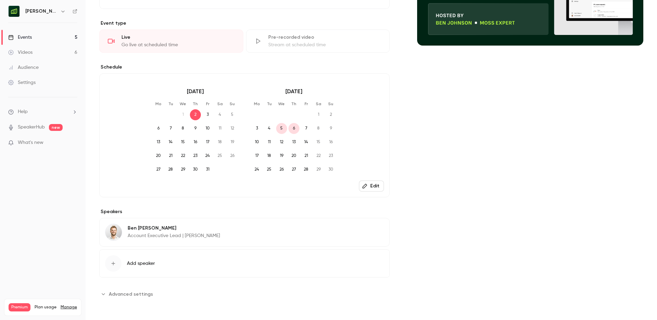
click at [374, 185] on button "Edit" at bounding box center [371, 185] width 25 height 11
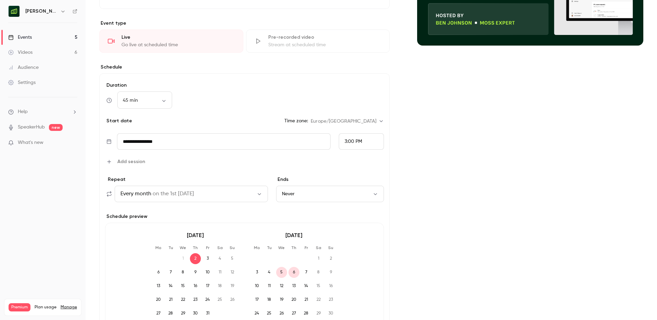
click at [355, 194] on button "Never" at bounding box center [330, 193] width 108 height 16
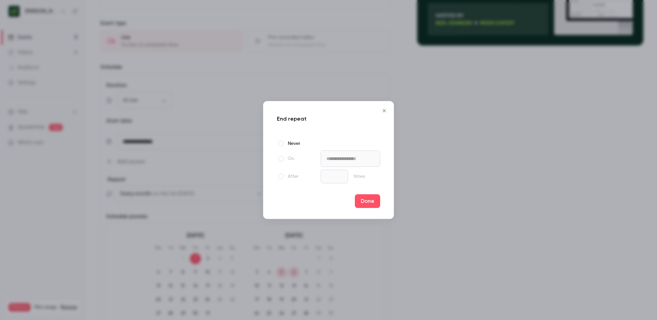
click at [281, 159] on span at bounding box center [280, 158] width 5 height 5
click at [359, 159] on input "**********" at bounding box center [351, 158] width 60 height 16
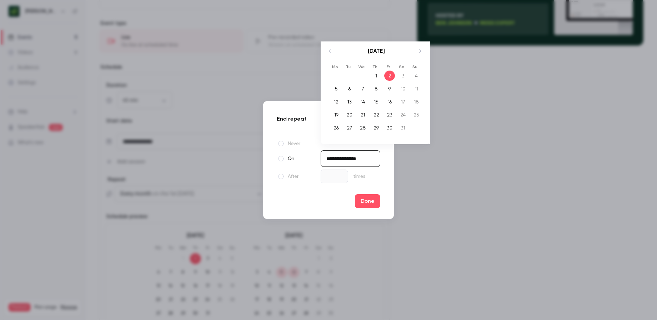
click at [417, 50] on icon "Move forward to switch to the next month." at bounding box center [420, 51] width 8 height 8
click at [375, 88] on div "5" at bounding box center [376, 88] width 11 height 10
type input "**********"
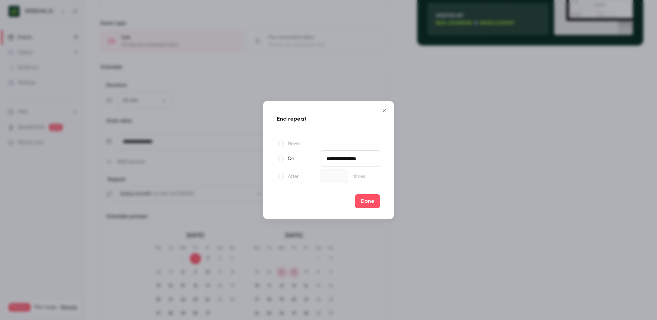
click at [384, 107] on button "Close" at bounding box center [384, 111] width 14 height 14
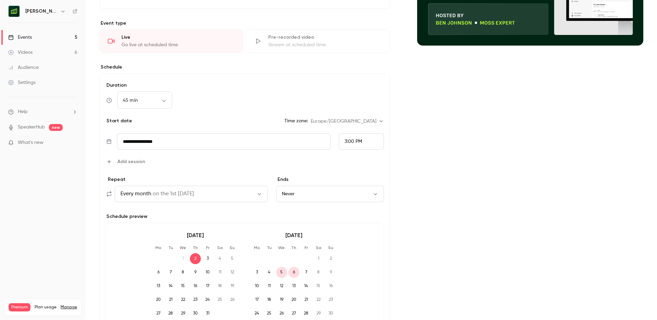
scroll to position [0, 0]
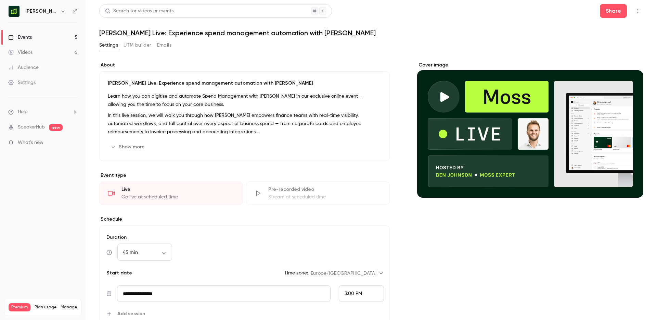
click at [42, 35] on link "Events 5" at bounding box center [43, 37] width 86 height 15
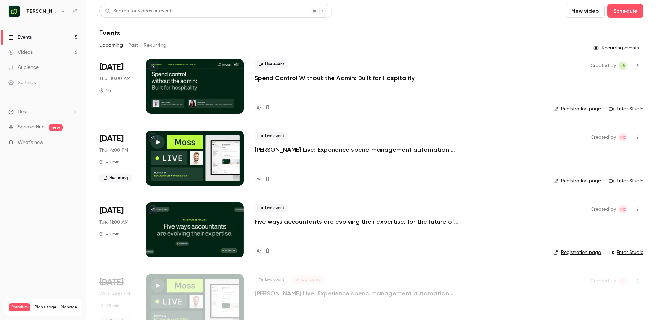
click at [39, 10] on h6 "[PERSON_NAME] UK" at bounding box center [41, 11] width 32 height 7
click at [60, 10] on icon "button" at bounding box center [62, 11] width 5 height 5
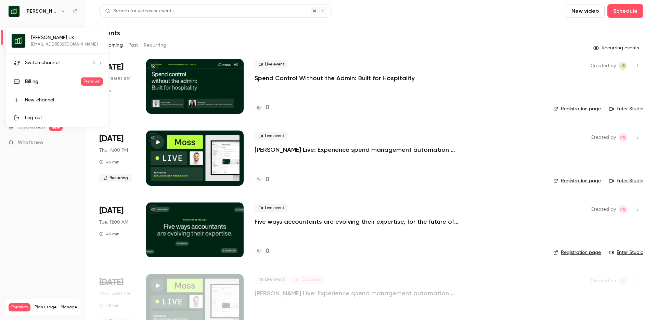
click at [47, 68] on li "Switch channel 5" at bounding box center [57, 63] width 103 height 18
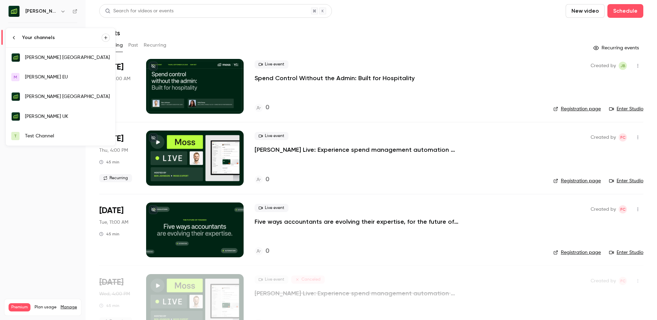
click at [50, 101] on link "Moss Nederland" at bounding box center [60, 97] width 109 height 20
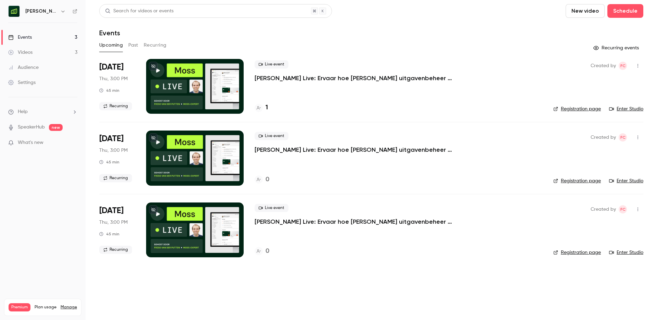
click at [158, 45] on button "Recurring" at bounding box center [155, 45] width 23 height 11
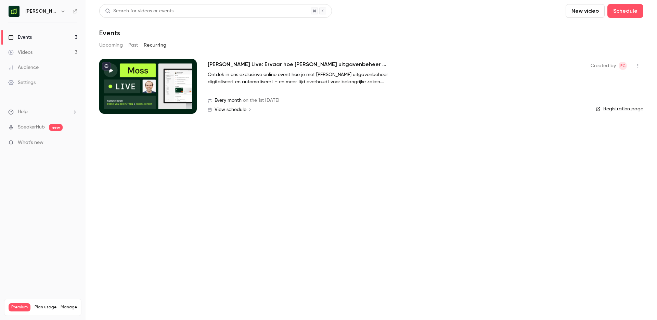
click at [53, 12] on h6 "Moss Nederland" at bounding box center [41, 11] width 32 height 7
click at [63, 12] on icon "button" at bounding box center [62, 12] width 3 height 2
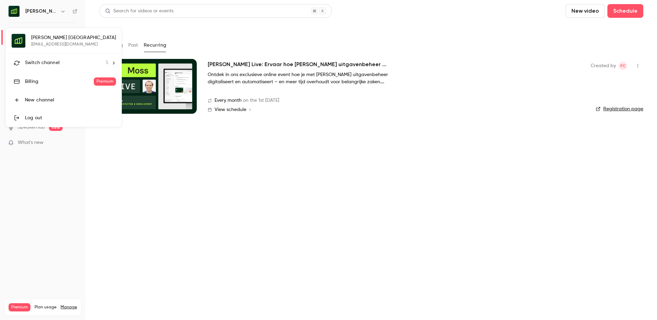
click at [59, 68] on li "Switch channel 5" at bounding box center [64, 63] width 116 height 18
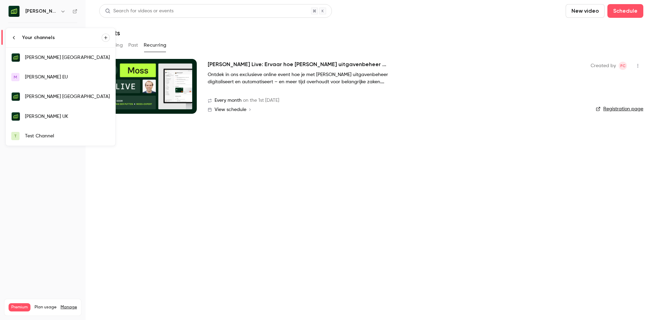
click at [43, 118] on div "[PERSON_NAME] UK" at bounding box center [67, 116] width 85 height 7
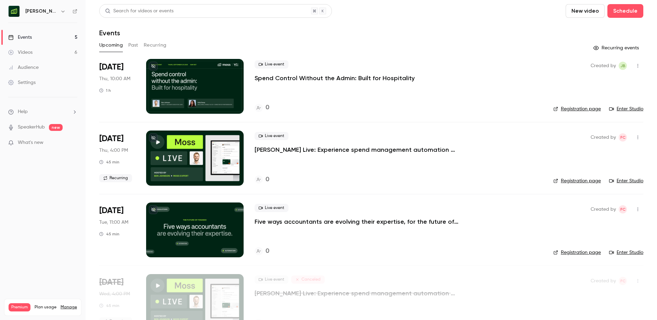
click at [154, 48] on button "Recurring" at bounding box center [155, 45] width 23 height 11
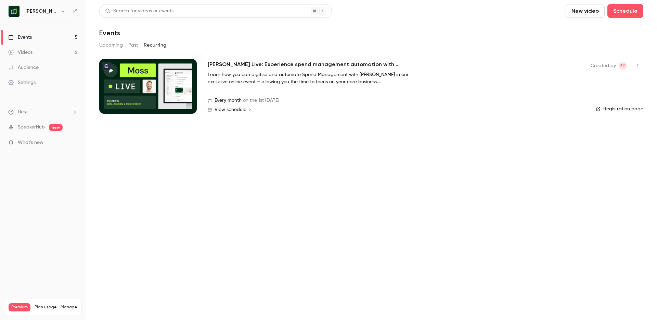
click at [230, 108] on span "View schedule" at bounding box center [231, 109] width 32 height 5
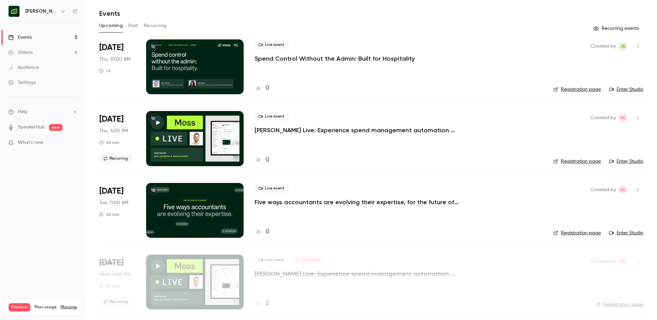
scroll to position [20, 0]
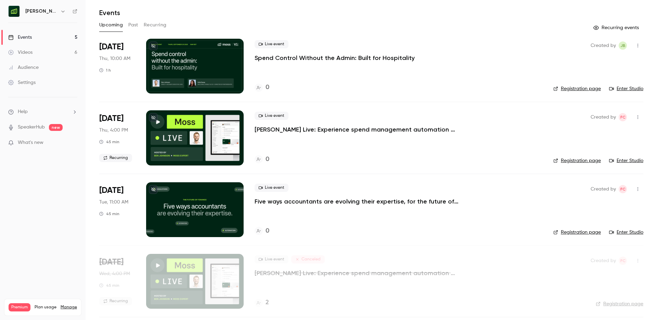
click at [638, 160] on link "Enter Studio" at bounding box center [626, 160] width 34 height 7
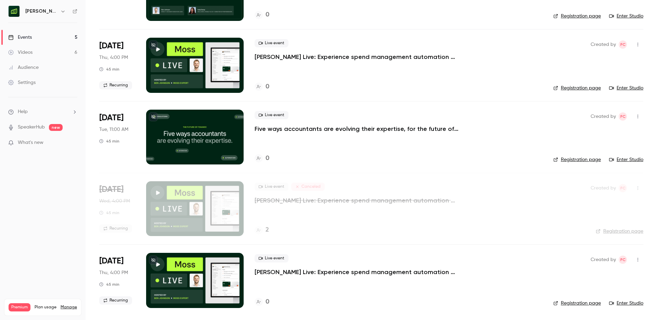
scroll to position [93, 0]
click at [632, 303] on link "Enter Studio" at bounding box center [626, 302] width 34 height 7
